Goal: Navigation & Orientation: Understand site structure

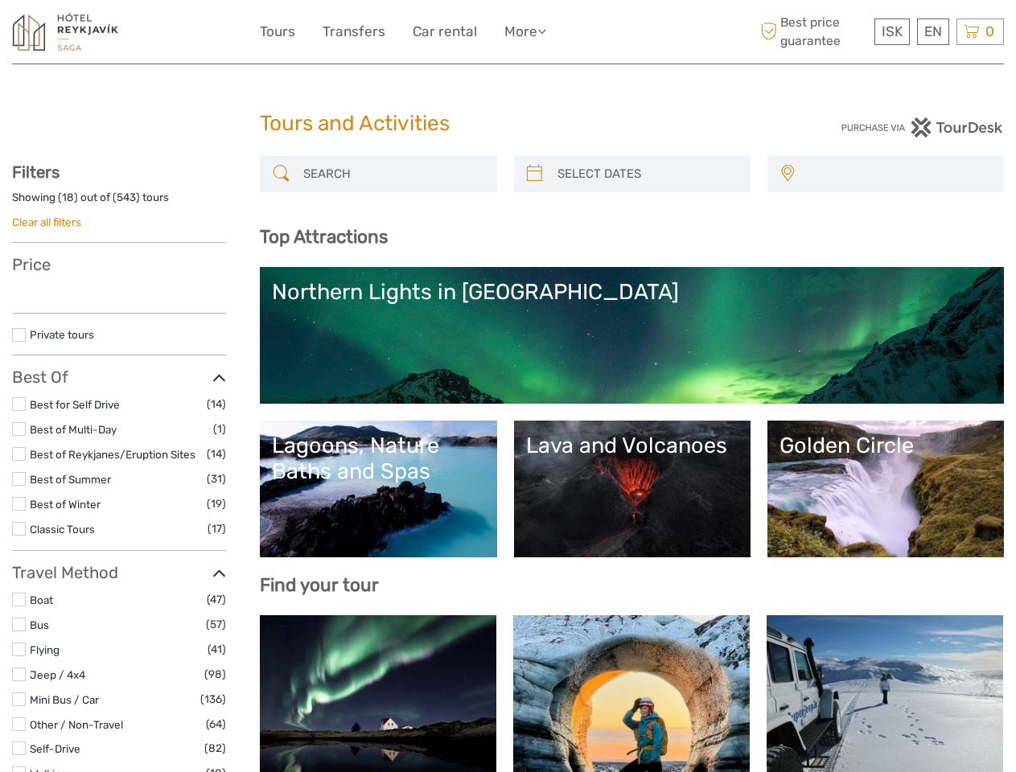
select select
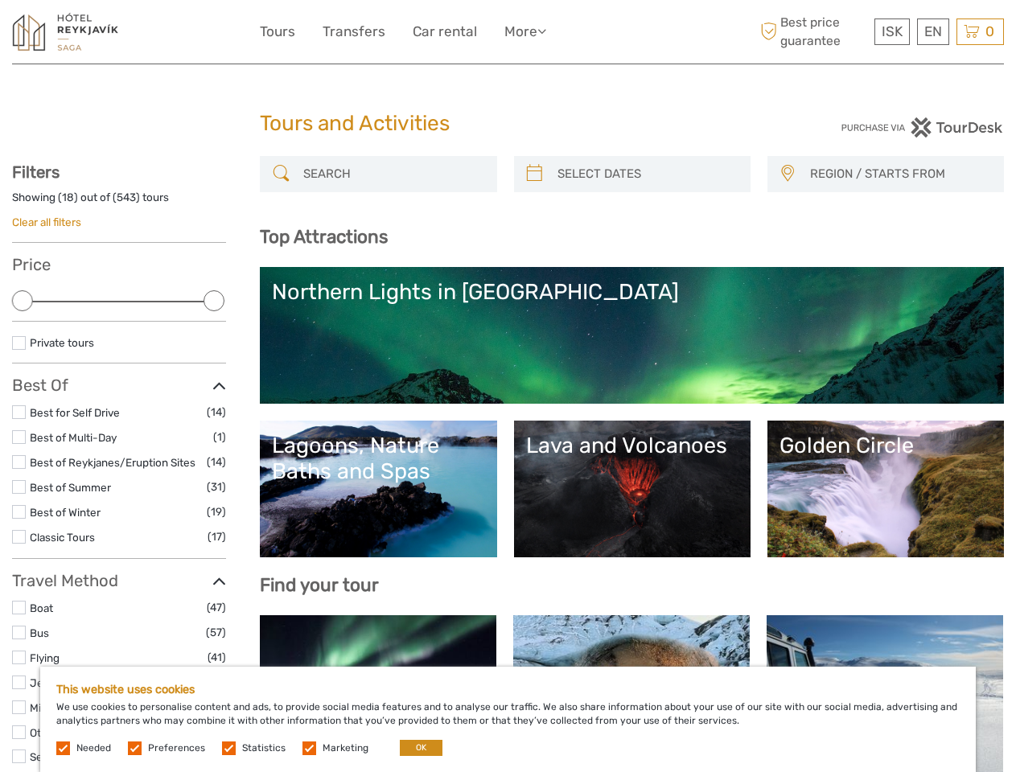
click at [508, 32] on link "More" at bounding box center [525, 31] width 42 height 23
click at [524, 31] on link "More" at bounding box center [525, 31] width 42 height 23
click at [545, 31] on icon at bounding box center [541, 31] width 9 height 14
click at [891, 31] on span "ISK" at bounding box center [892, 31] width 21 height 16
click at [932, 31] on div "EN English Español Deutsch" at bounding box center [933, 32] width 32 height 27
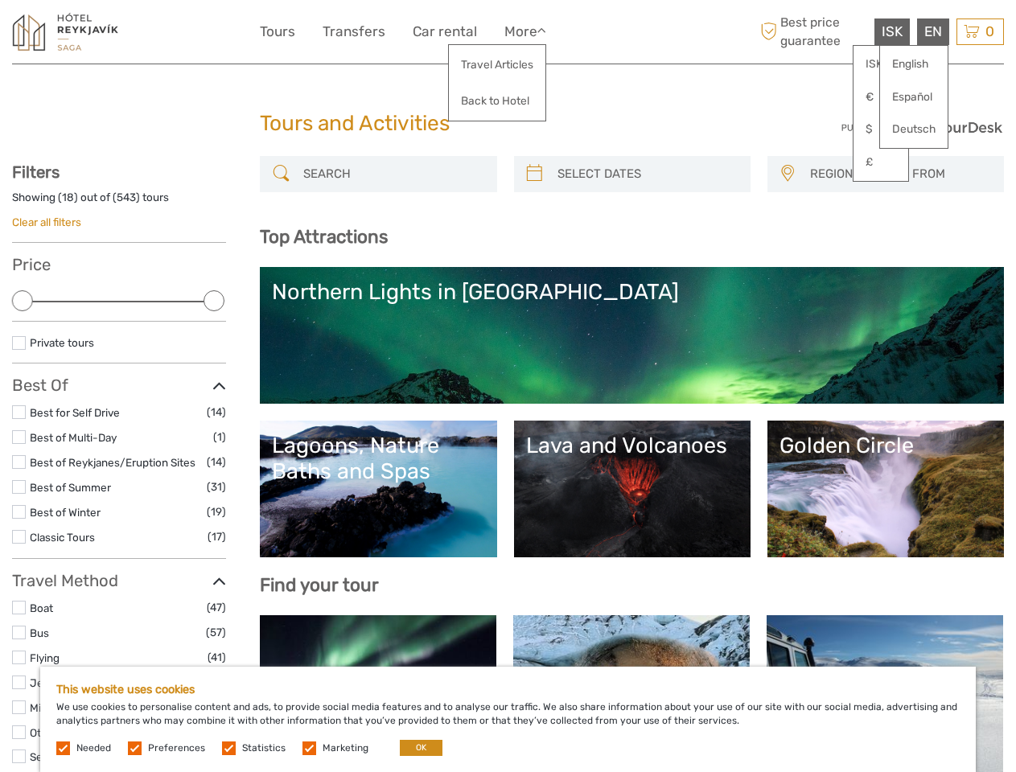
click at [980, 31] on div "0 Items Total 0 ISK Checkout The shopping cart is empty." at bounding box center [979, 32] width 47 height 27
